Goal: Task Accomplishment & Management: Manage account settings

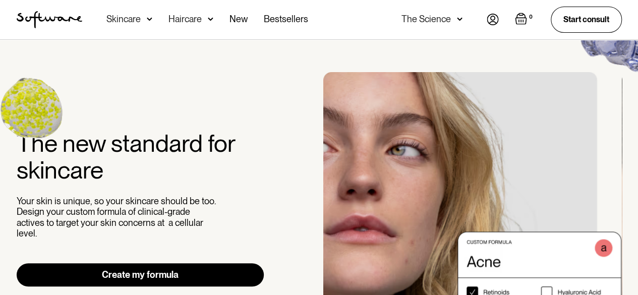
click at [489, 20] on img at bounding box center [493, 20] width 12 height 12
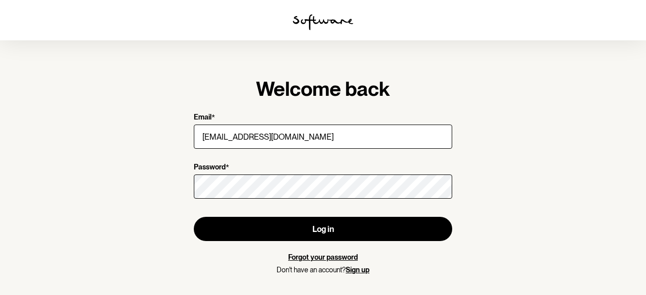
type input "[EMAIL_ADDRESS][DOMAIN_NAME]"
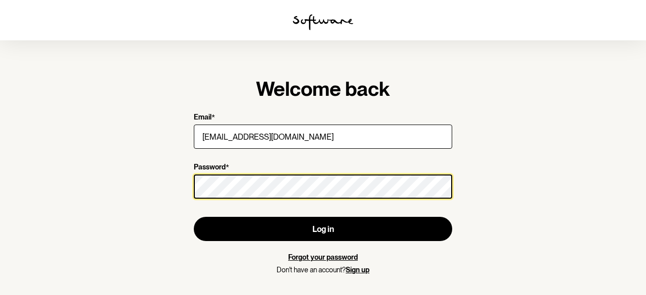
click at [194, 217] on button "Log in" at bounding box center [323, 229] width 258 height 24
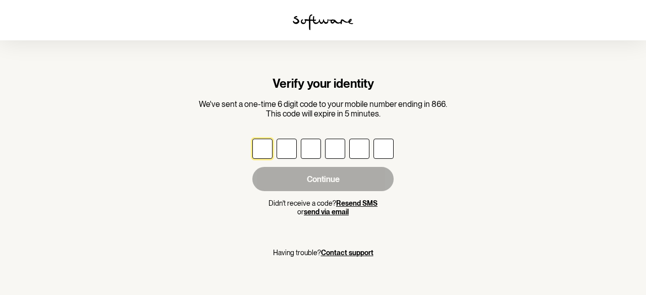
type input "4"
type input "3"
type input "2"
type input "0"
type input "2"
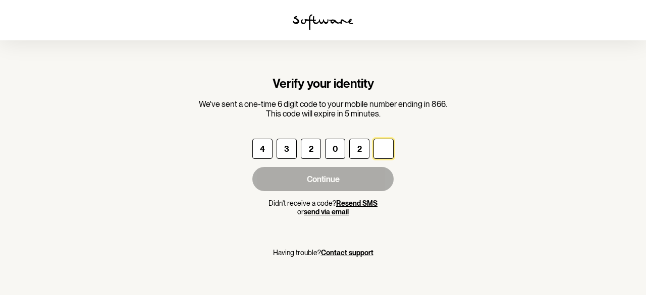
type input "7"
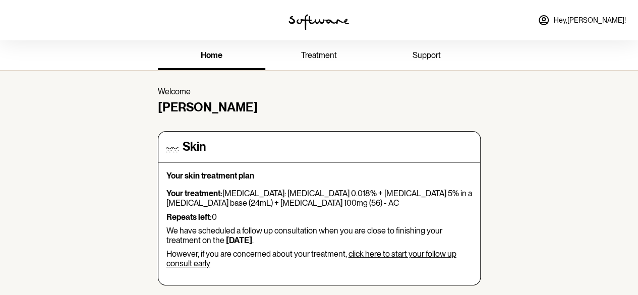
click at [325, 56] on span "treatment" at bounding box center [319, 55] width 36 height 10
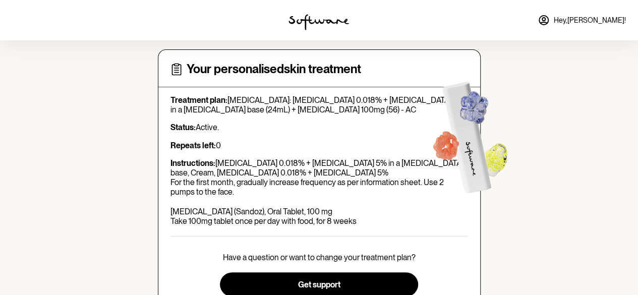
scroll to position [50, 0]
